Goal: Task Accomplishment & Management: Manage account settings

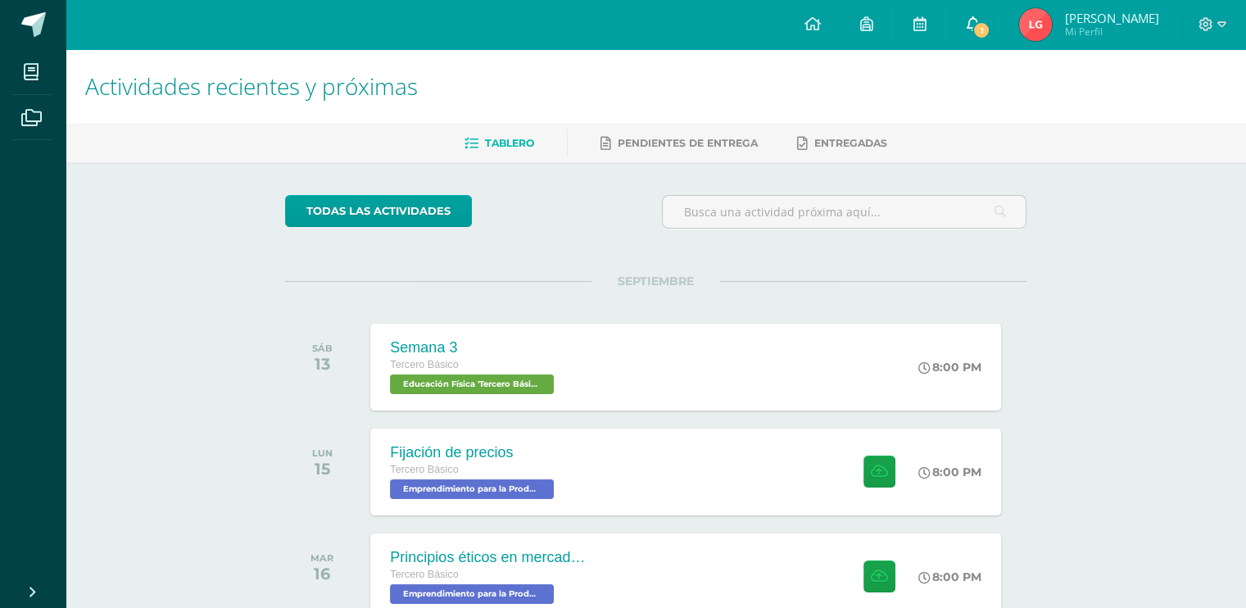
click at [999, 24] on link "1" at bounding box center [972, 24] width 52 height 49
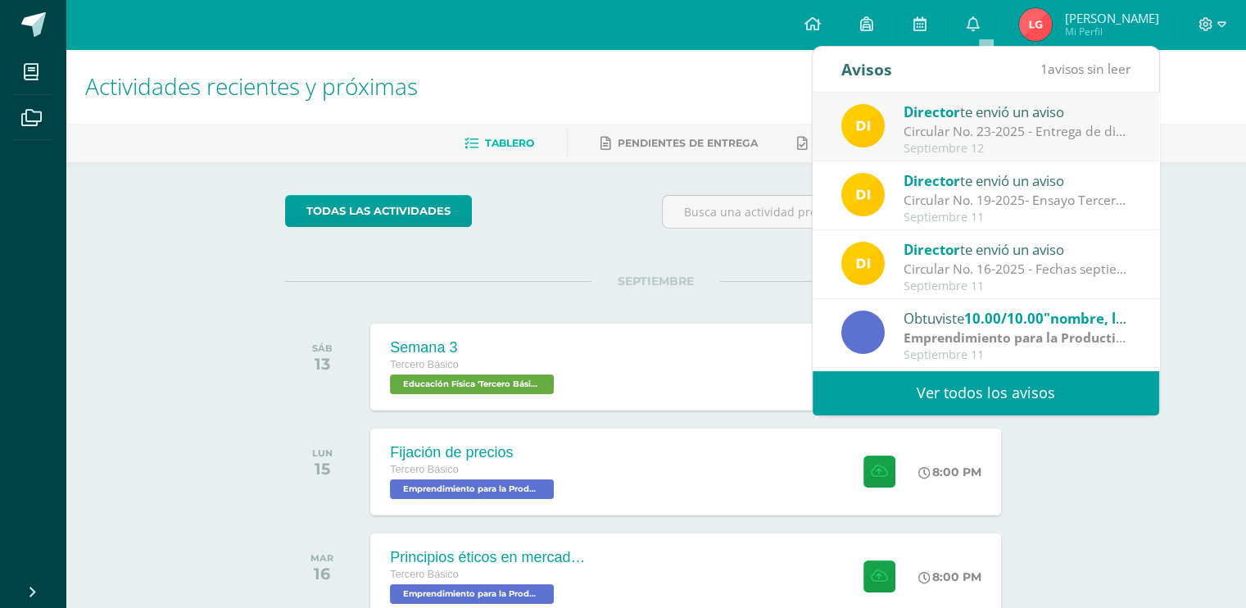
click at [942, 393] on link "Ver todos los avisos" at bounding box center [986, 392] width 347 height 45
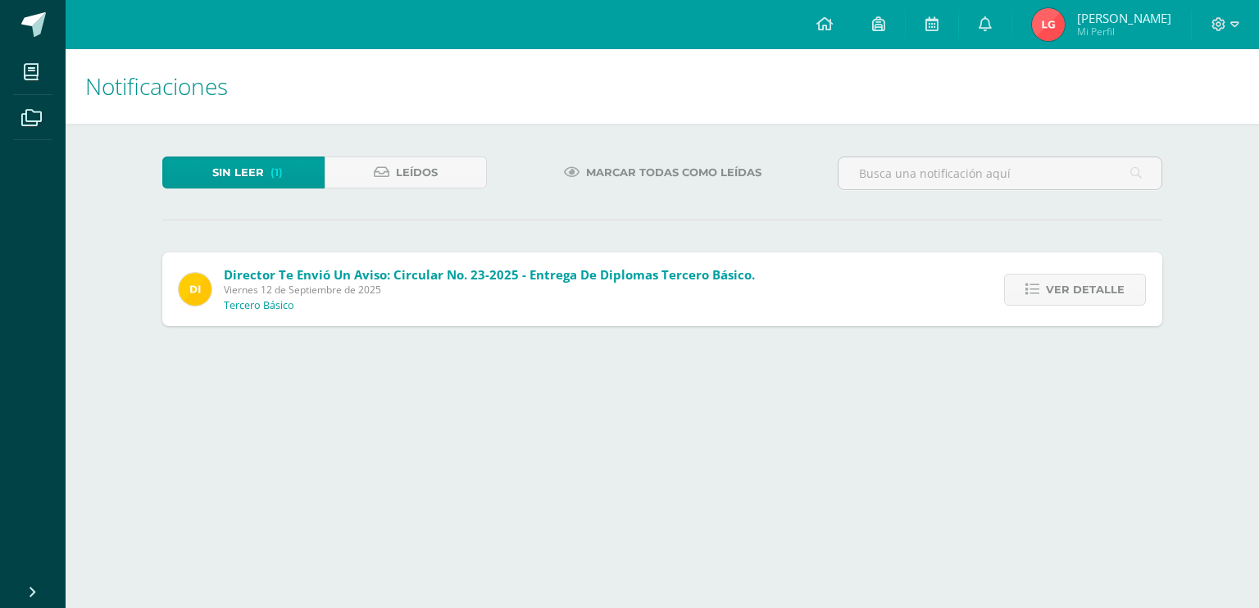
click at [613, 166] on span "Marcar todas como leídas" at bounding box center [673, 172] width 175 height 30
